Goal: Task Accomplishment & Management: Manage account settings

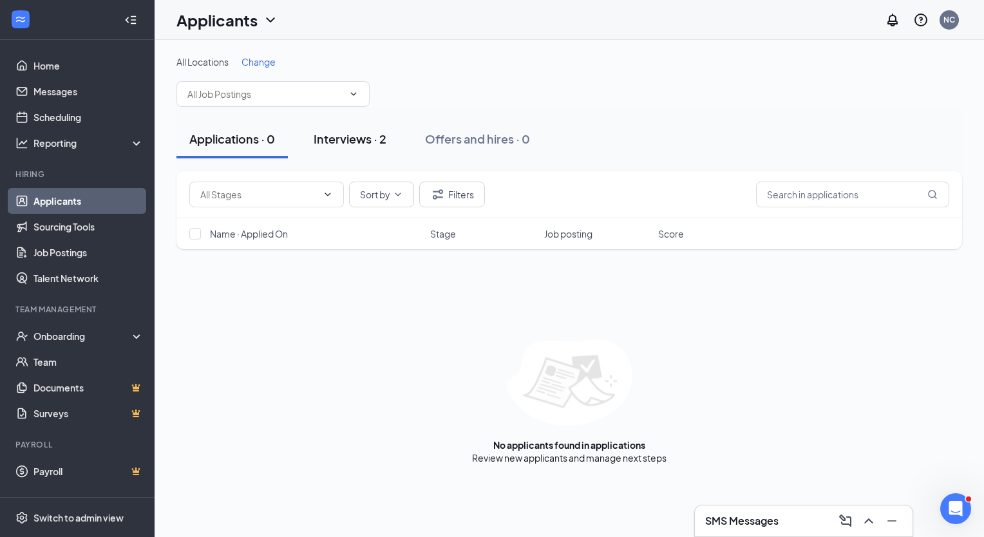
click at [337, 140] on div "Interviews · 2" at bounding box center [350, 139] width 73 height 16
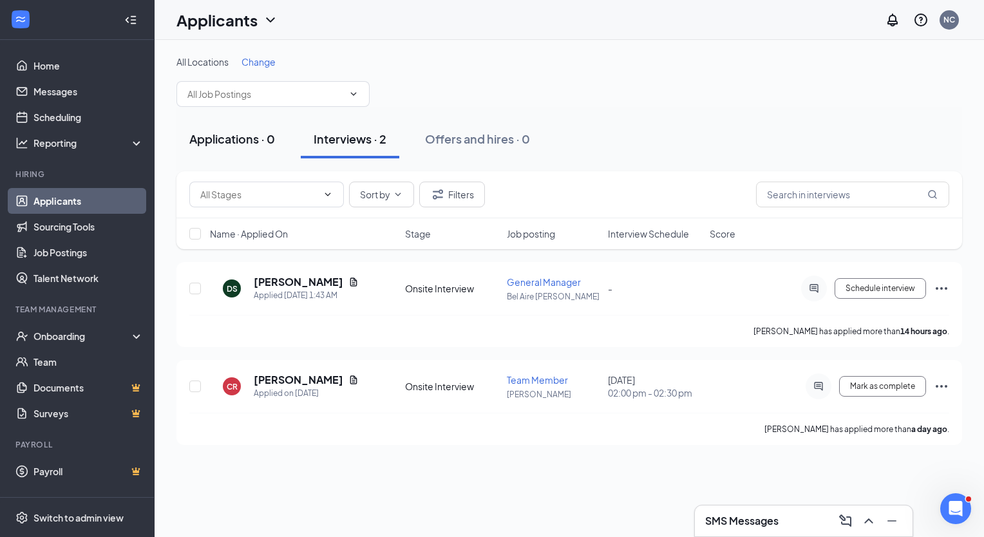
click at [221, 131] on div "Applications · 0" at bounding box center [232, 139] width 86 height 16
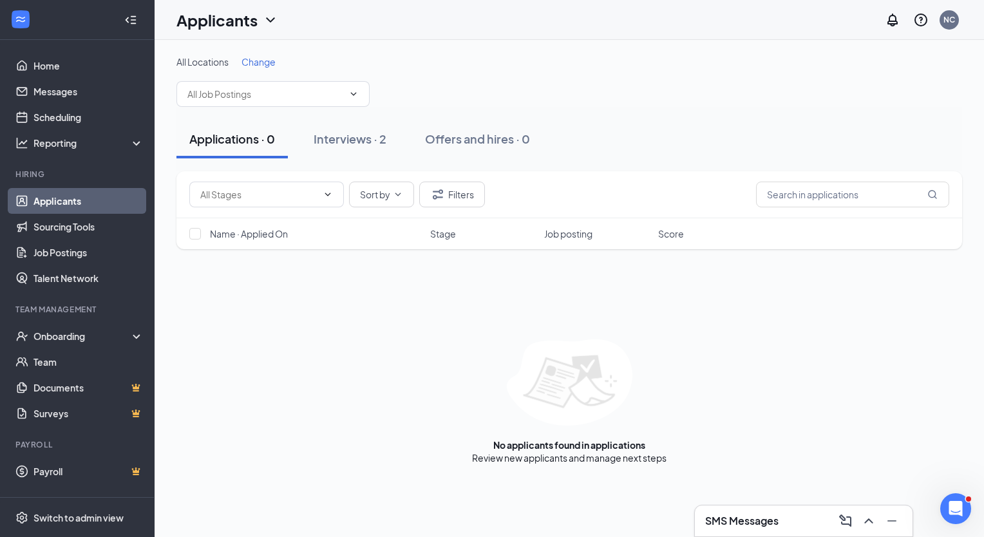
click at [227, 14] on h1 "Applicants" at bounding box center [216, 20] width 81 height 22
click at [227, 90] on link "Archived applicants" at bounding box center [253, 84] width 139 height 13
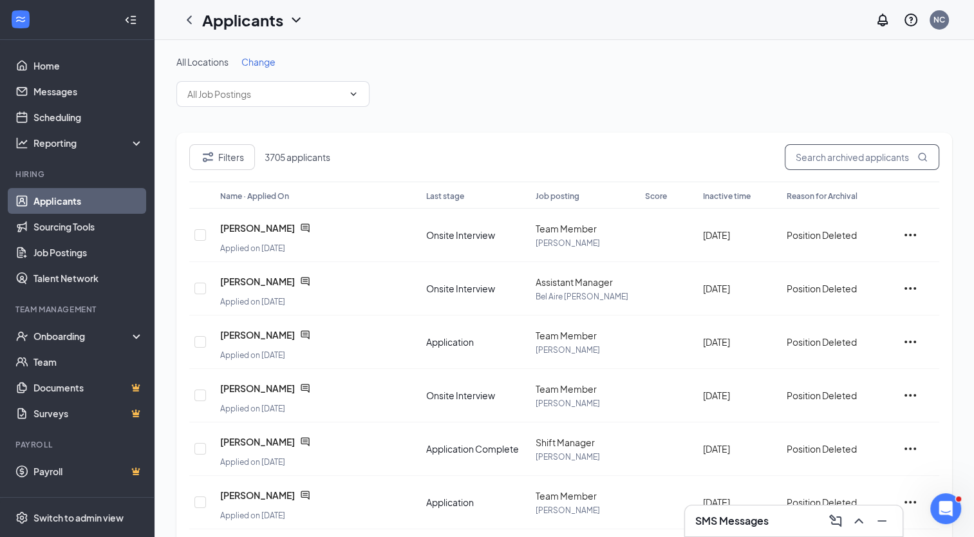
click at [811, 158] on input "text" at bounding box center [862, 157] width 155 height 26
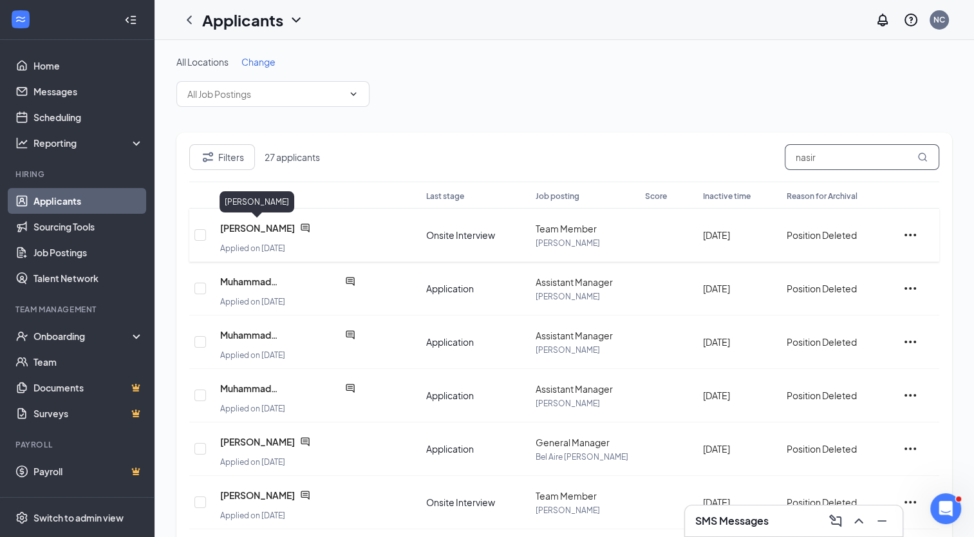
type input "nasir"
click at [267, 225] on span "[PERSON_NAME]" at bounding box center [257, 227] width 75 height 13
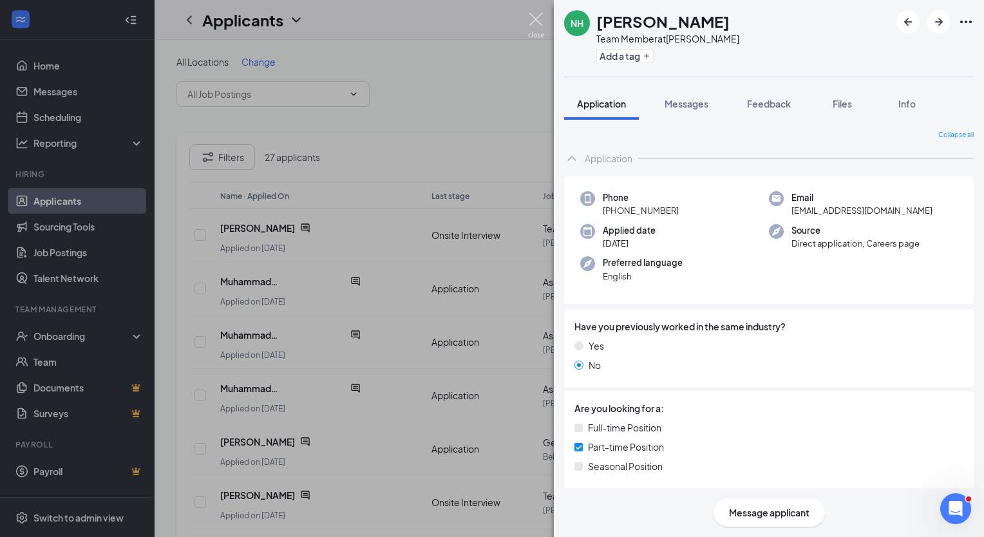
click at [539, 23] on img at bounding box center [536, 25] width 16 height 25
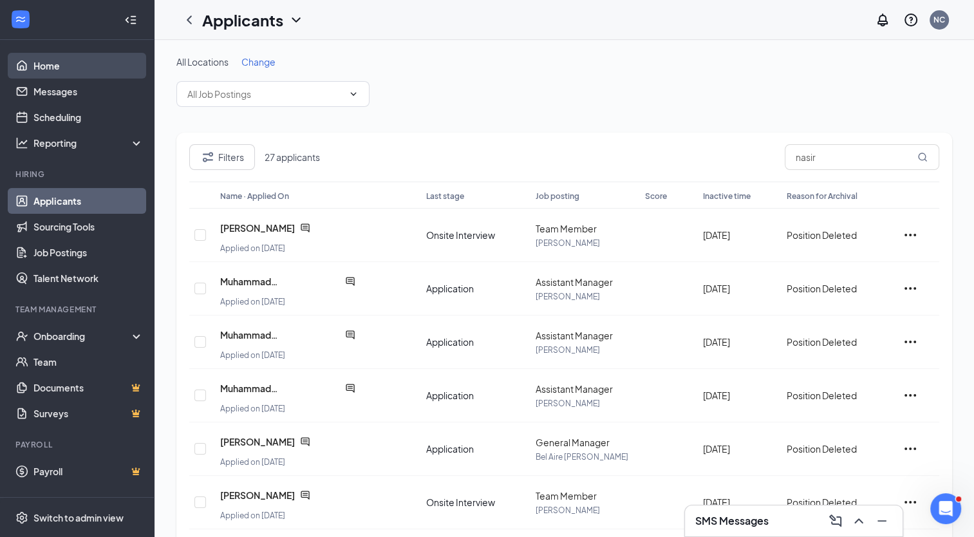
click at [56, 61] on link "Home" at bounding box center [88, 66] width 110 height 26
